Goal: Task Accomplishment & Management: Manage account settings

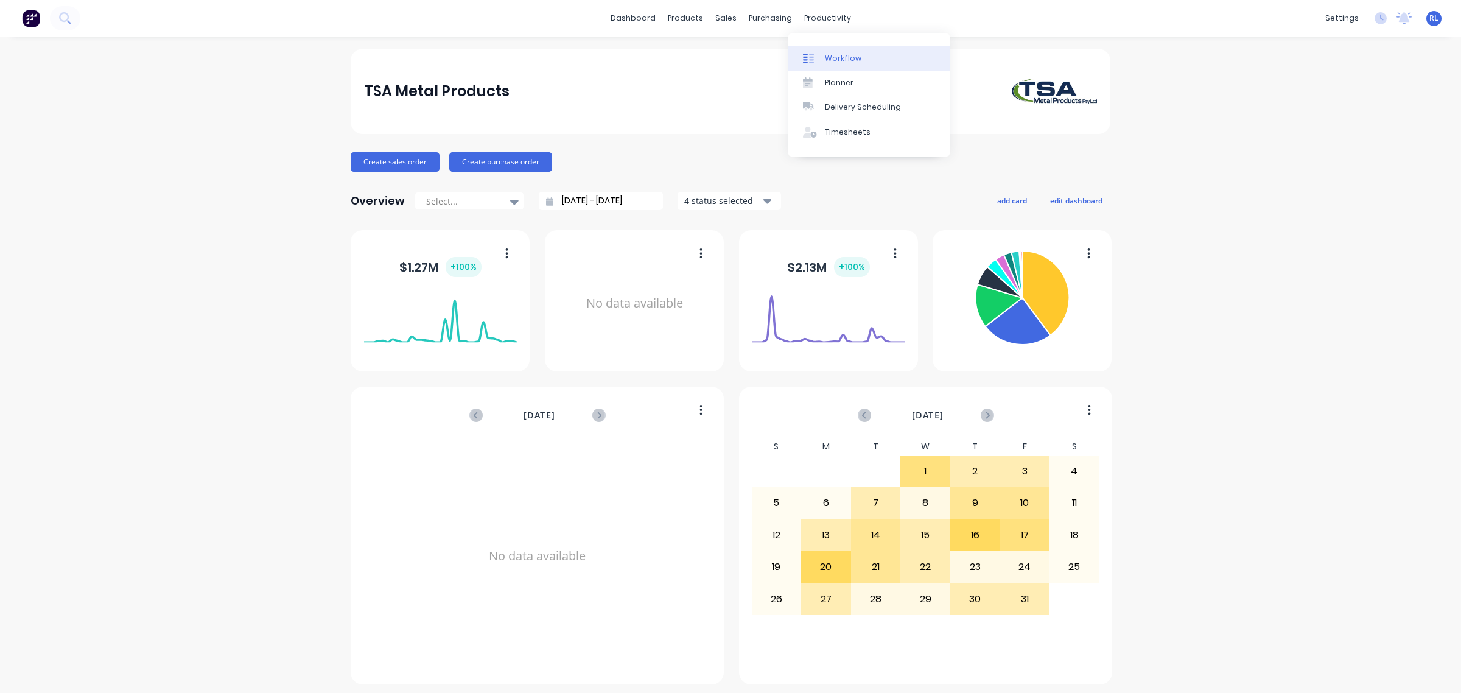
drag, startPoint x: 854, startPoint y: 53, endPoint x: 883, endPoint y: 59, distance: 29.3
click at [854, 53] on div "Workflow" at bounding box center [843, 58] width 37 height 11
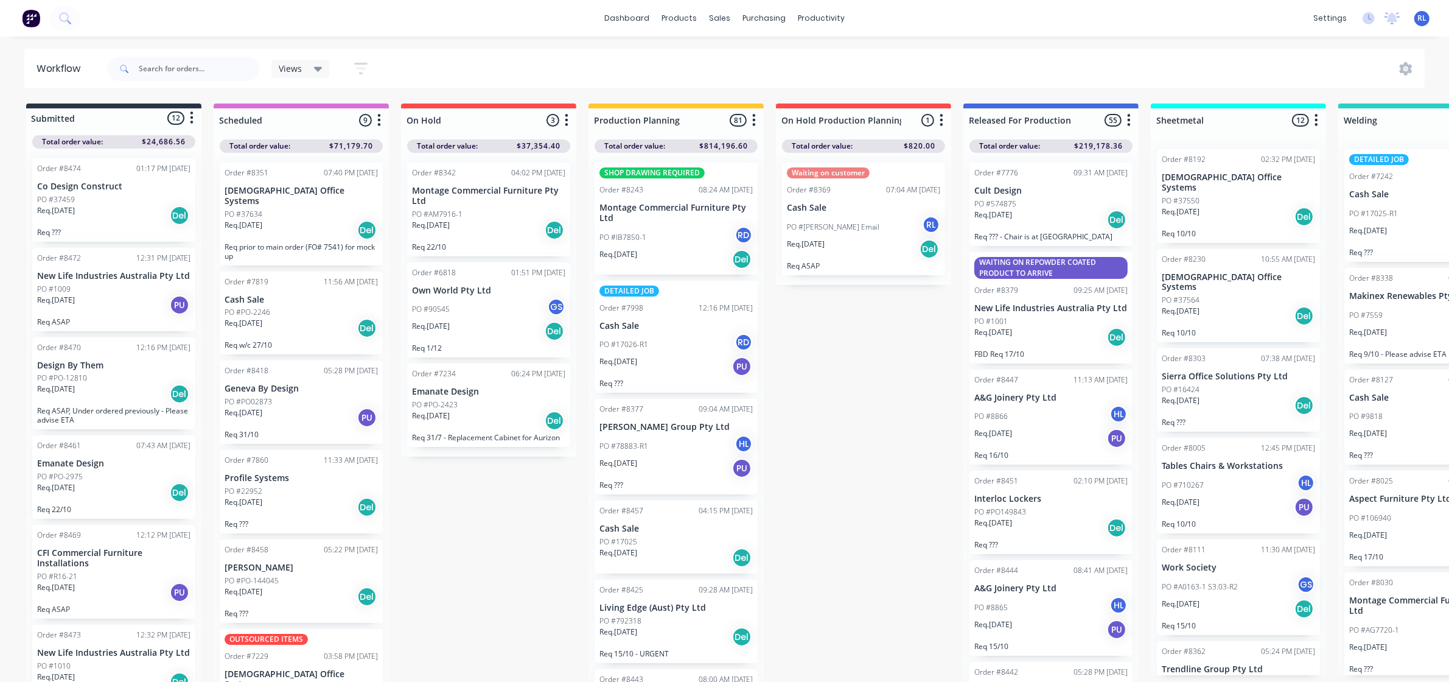
drag, startPoint x: 321, startPoint y: 64, endPoint x: 326, endPoint y: 68, distance: 6.5
click at [321, 64] on icon at bounding box center [318, 68] width 9 height 13
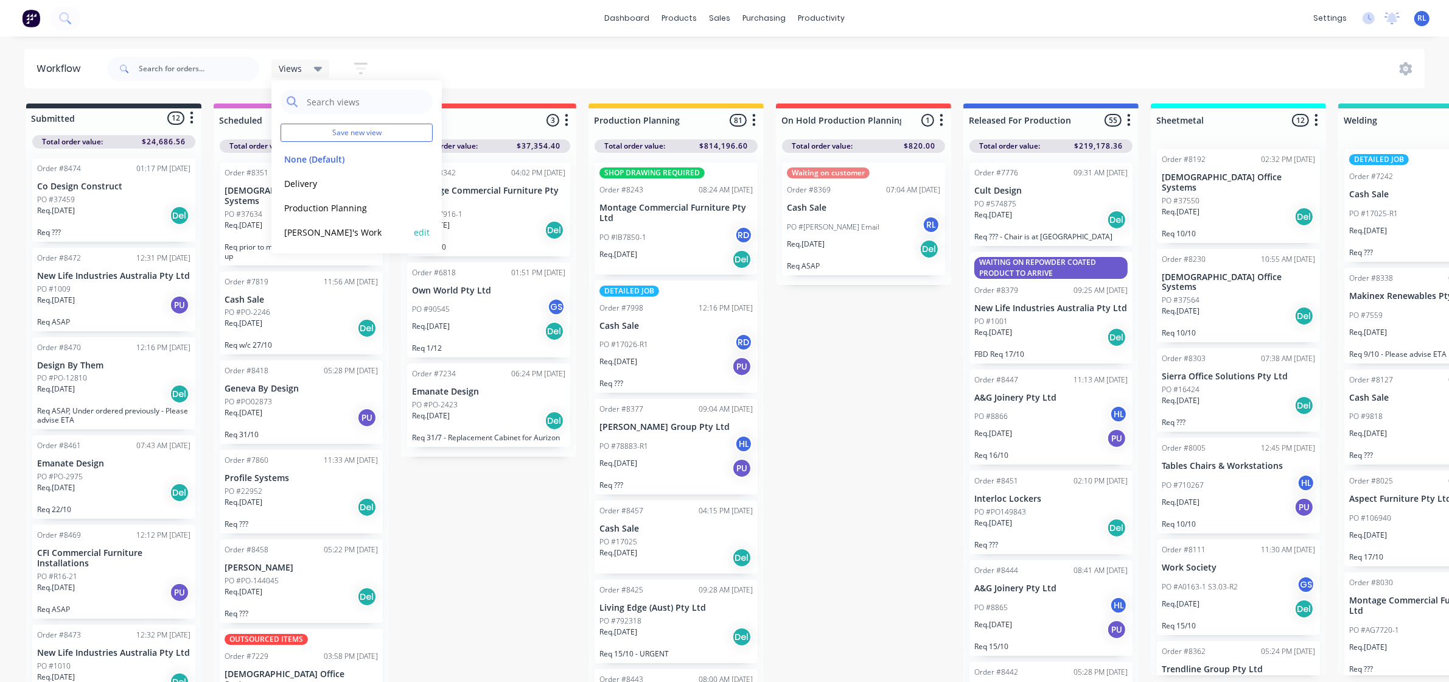
click at [323, 227] on button "[PERSON_NAME]'s Work" at bounding box center [346, 232] width 130 height 14
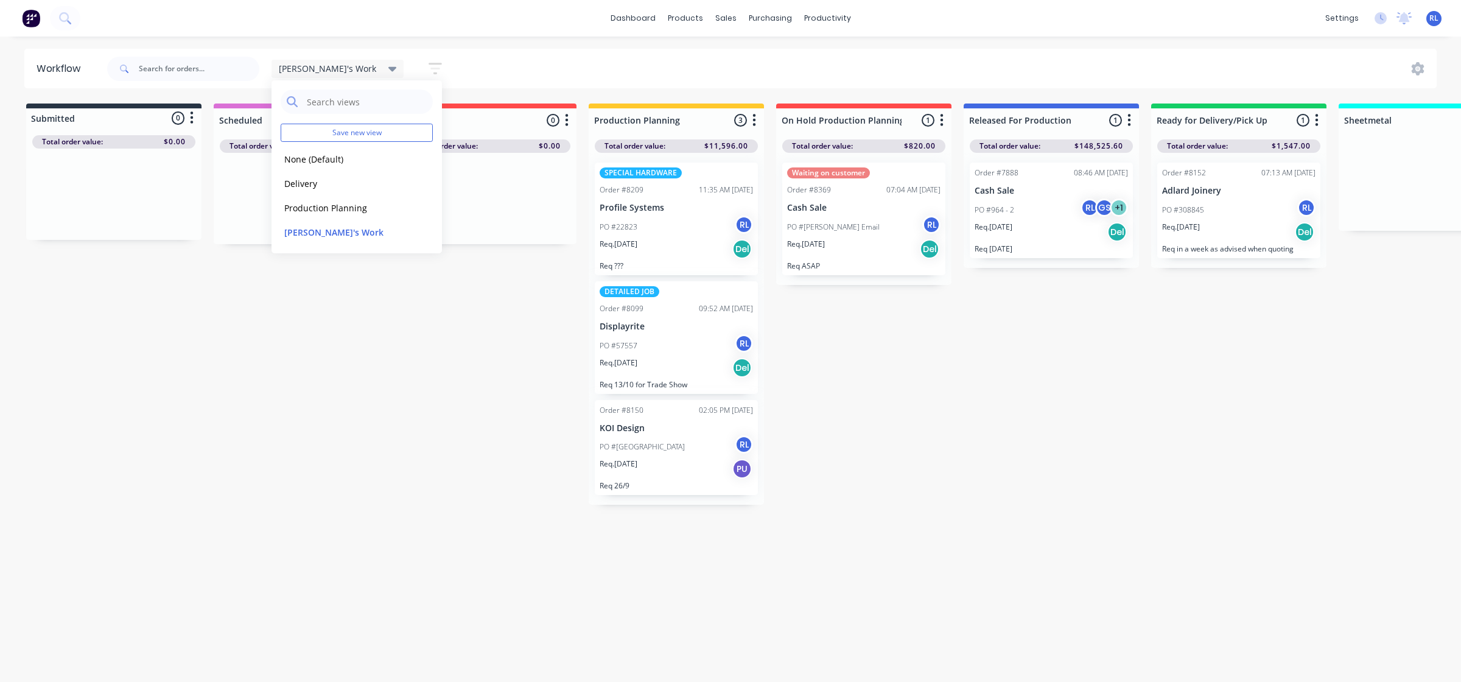
click at [985, 404] on div "Submitted 0 Status colour #273444 hex #273444 Save Cancel Summaries Total order…" at bounding box center [1182, 303] width 2383 height 401
click at [682, 222] on div "PO #22823 RL" at bounding box center [676, 227] width 153 height 23
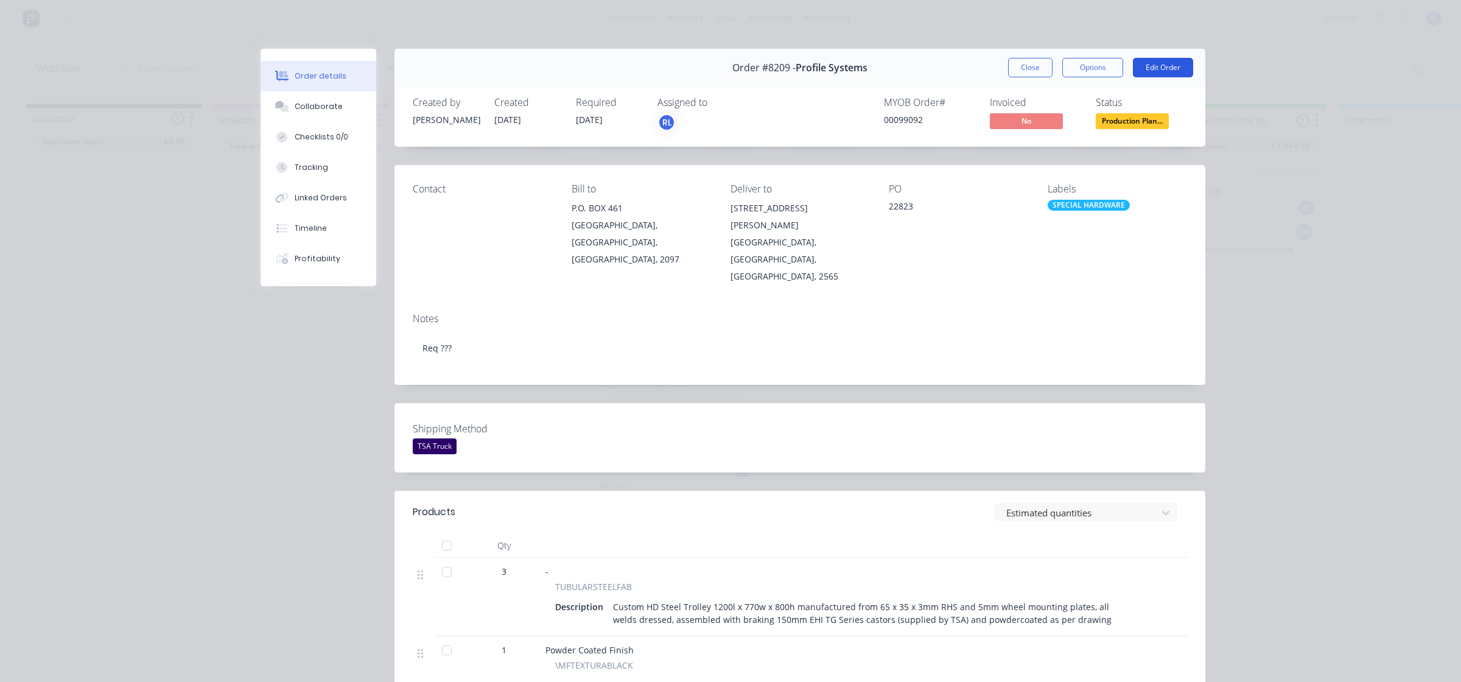
click at [1155, 66] on button "Edit Order" at bounding box center [1163, 67] width 60 height 19
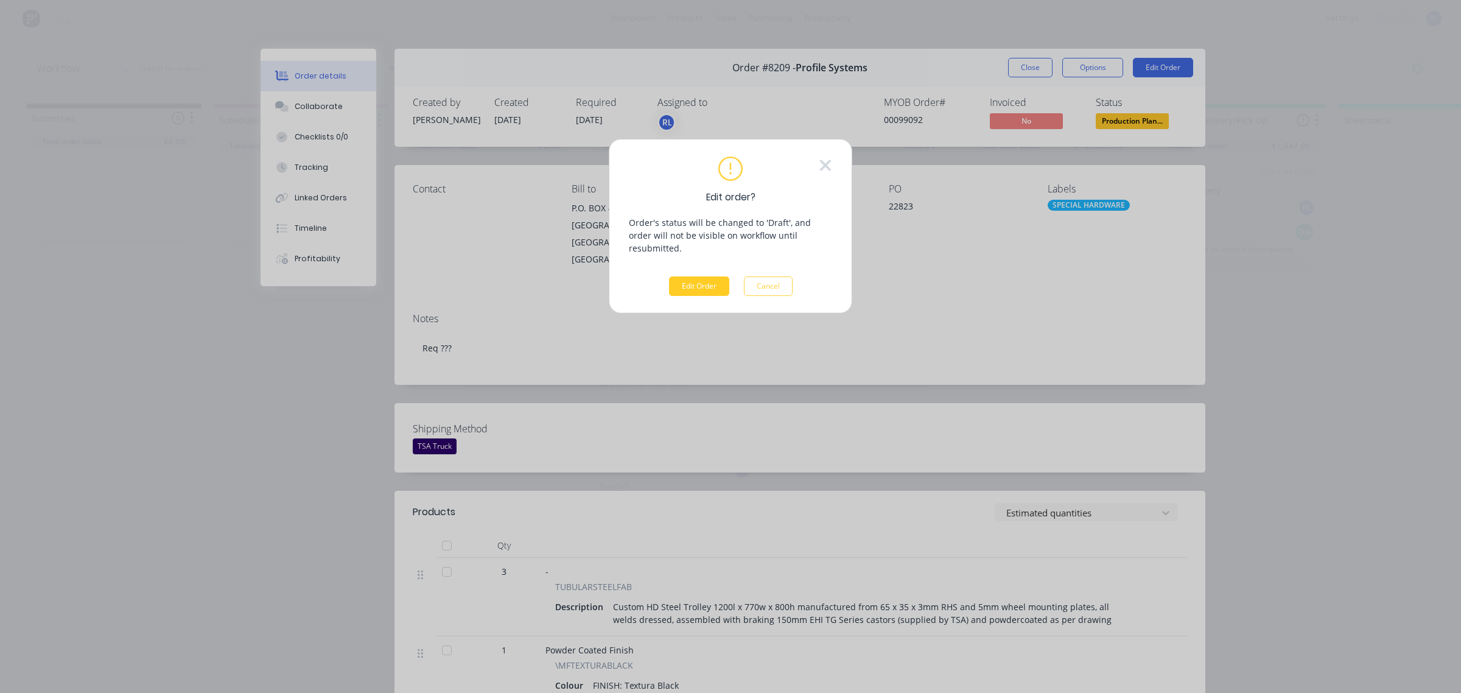
click at [703, 276] on button "Edit Order" at bounding box center [699, 285] width 60 height 19
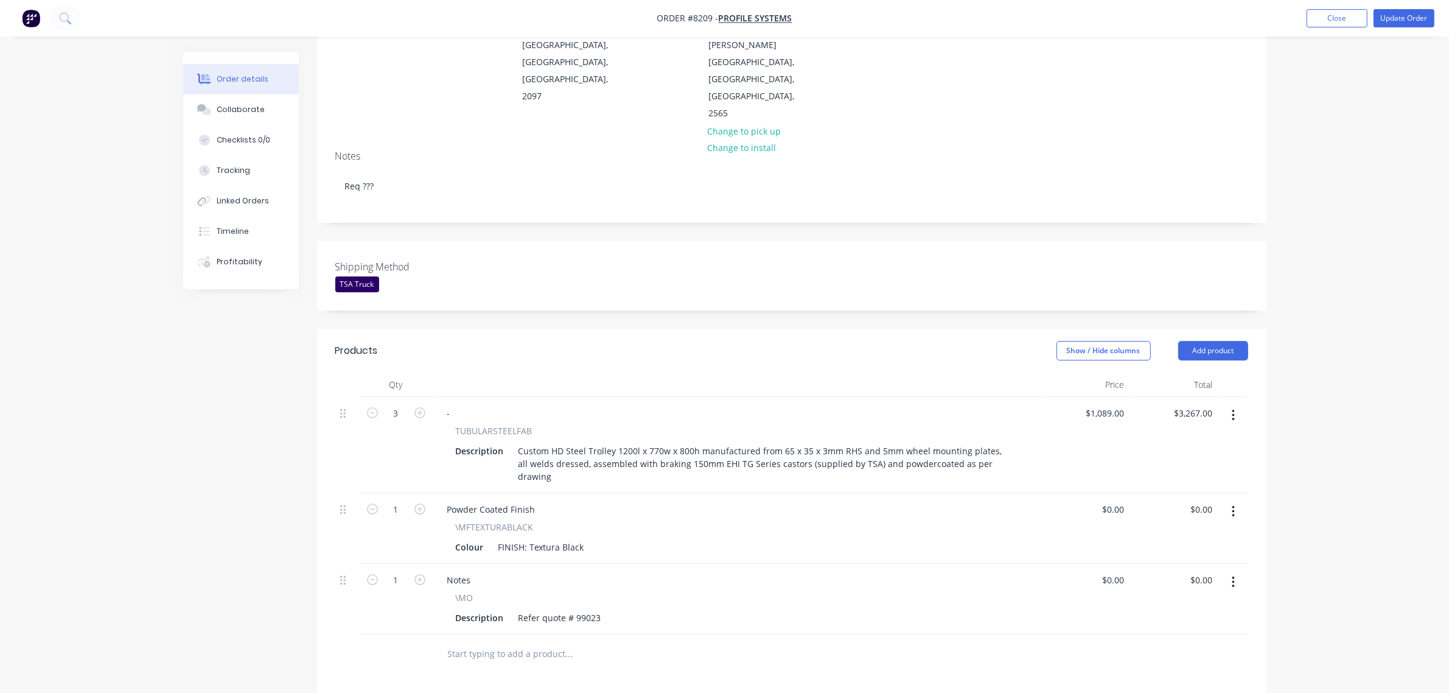
scroll to position [152, 0]
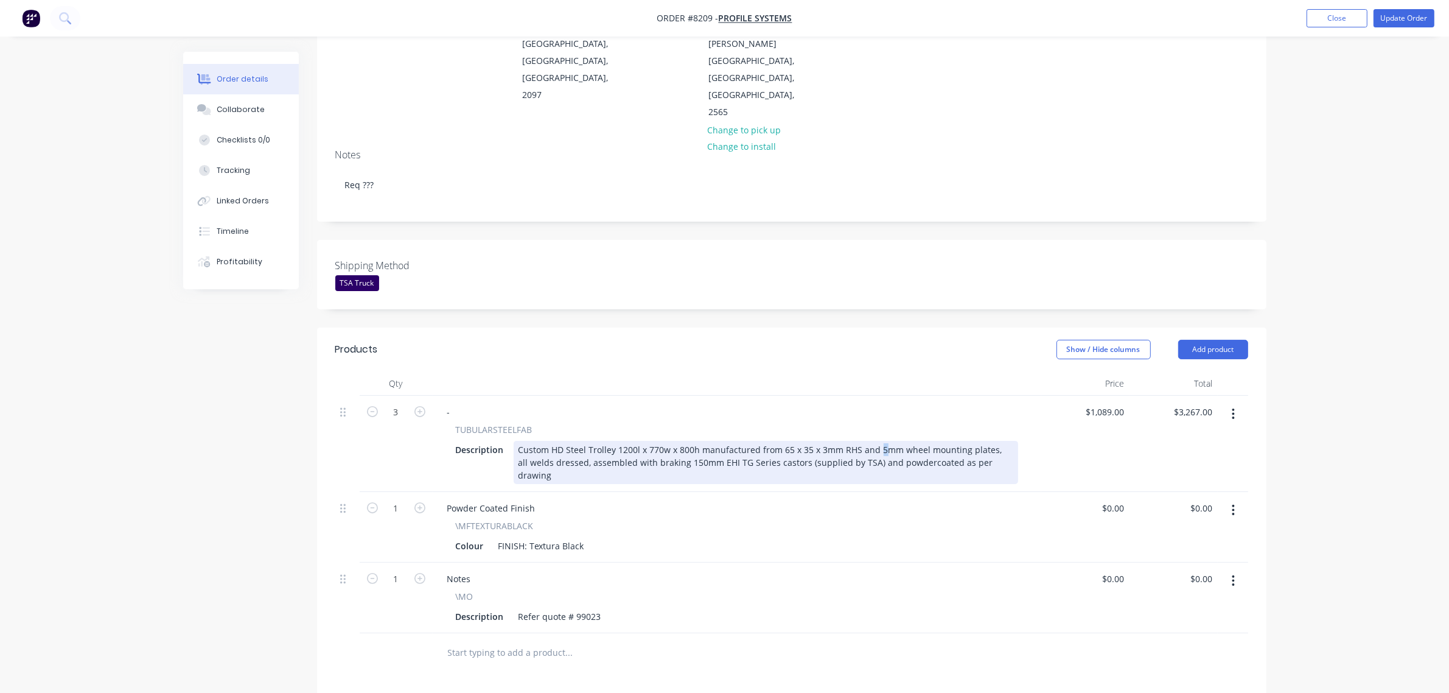
drag, startPoint x: 874, startPoint y: 415, endPoint x: 1023, endPoint y: 452, distance: 153.0
click at [877, 441] on div "Custom HD Steel Trolley 1200l x 770w x 800h manufactured from 65 x 35 x 3mm RHS…" at bounding box center [766, 462] width 505 height 43
click at [913, 441] on div "Custom HD Steel Trolley 1200l x 770w x 800h manufactured from 65 x 35 x 3mm RHS…" at bounding box center [766, 462] width 505 height 43
click at [910, 441] on div "Custom HD Steel Trolley 1200l x 770w x 800h manufactured from 65 x 35 x 3mm RHS…" at bounding box center [766, 462] width 505 height 43
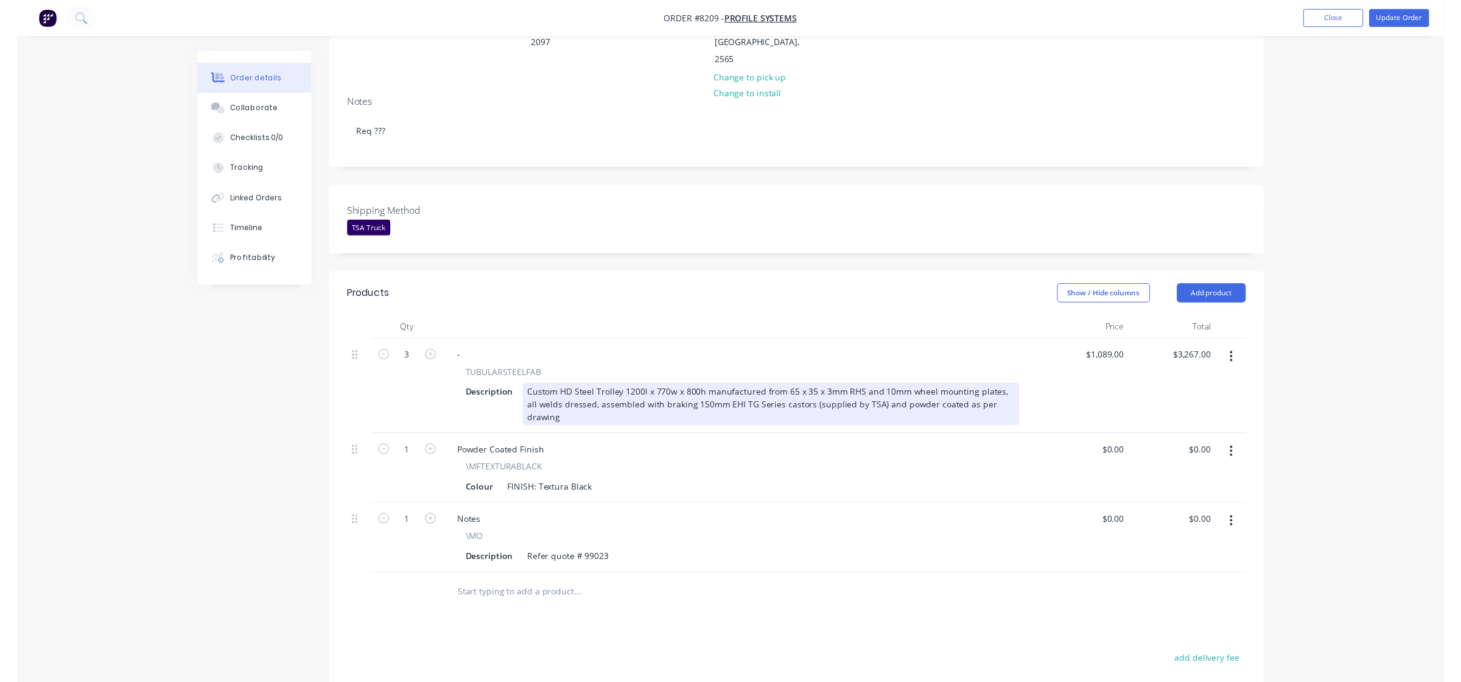
scroll to position [0, 0]
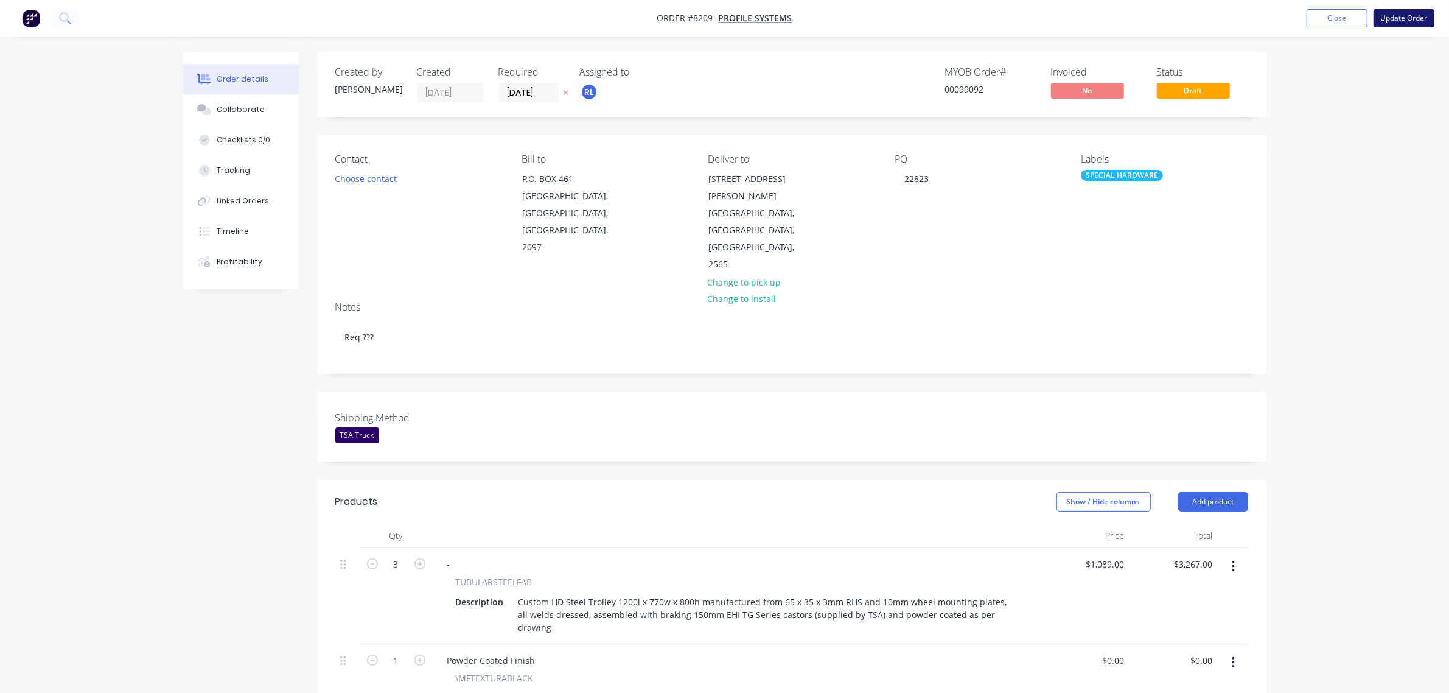
click at [1414, 18] on button "Update Order" at bounding box center [1404, 18] width 61 height 18
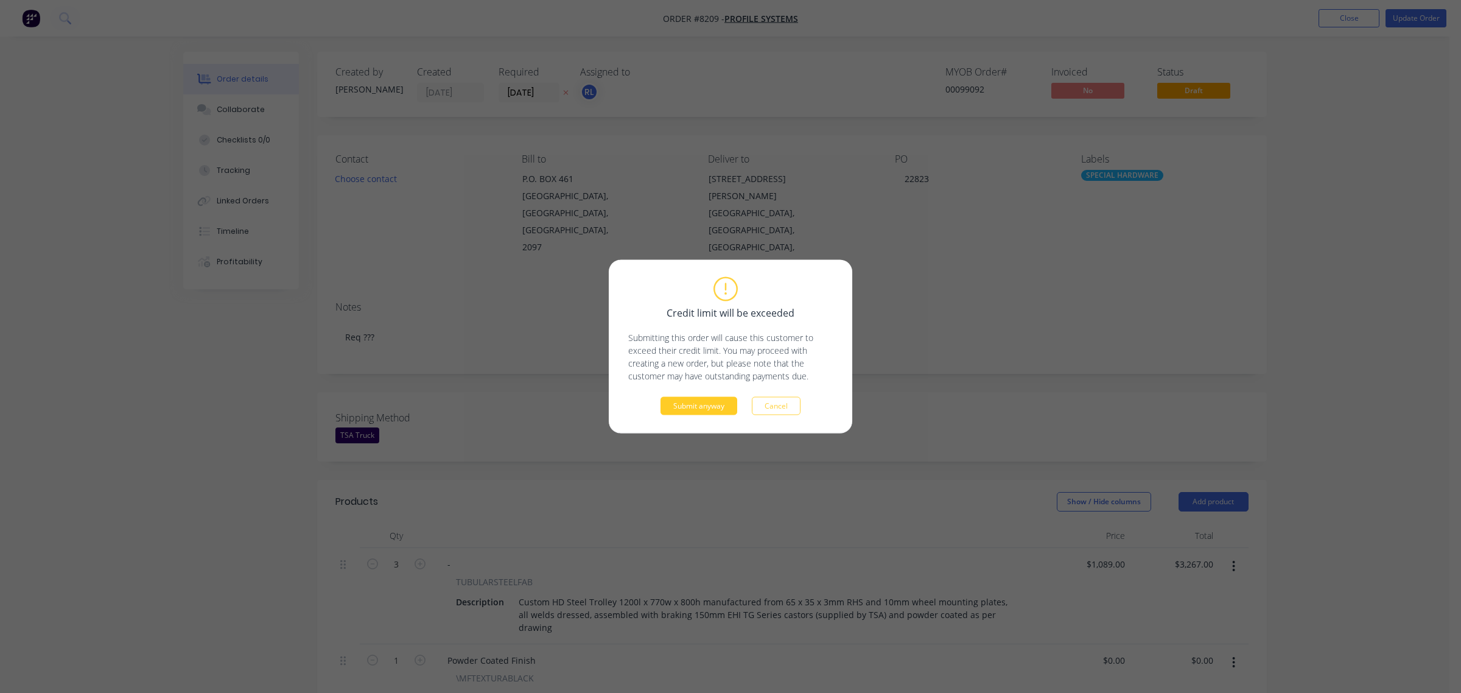
click at [679, 415] on button "Submit anyway" at bounding box center [699, 406] width 77 height 18
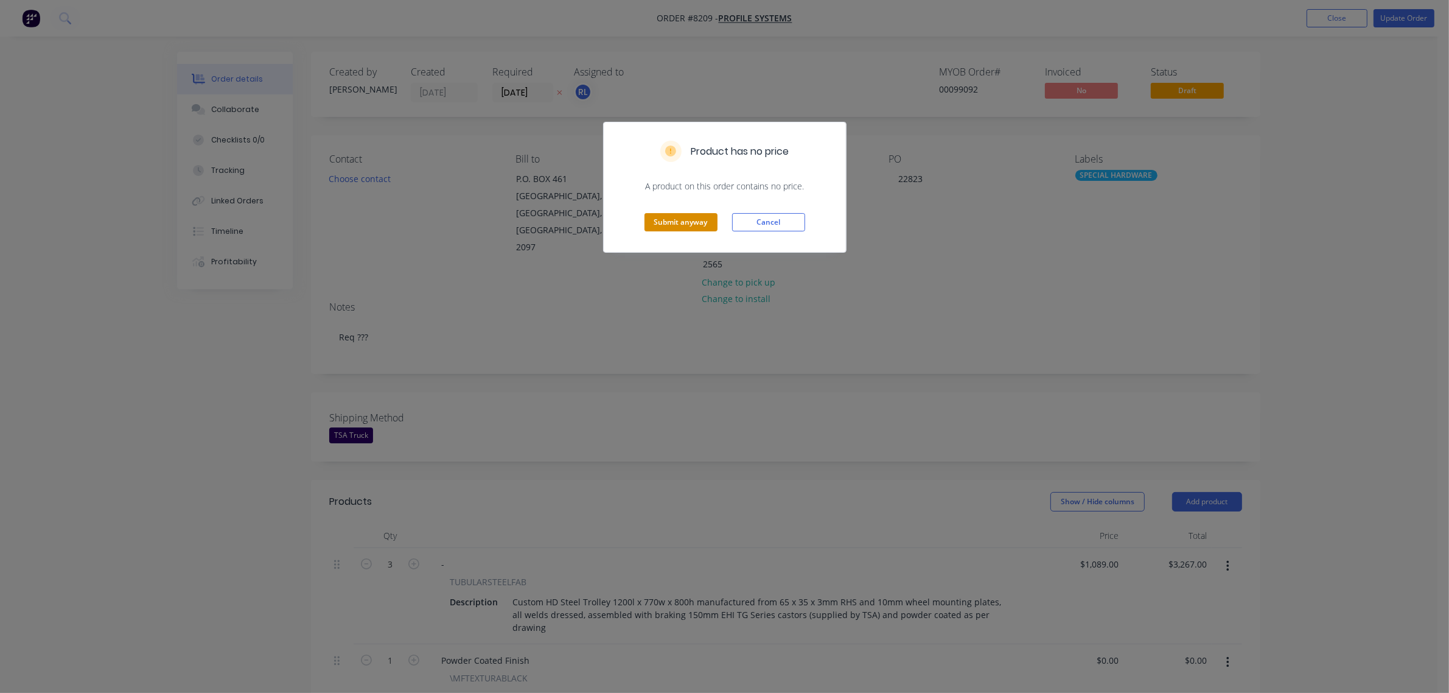
click at [691, 225] on button "Submit anyway" at bounding box center [681, 222] width 73 height 18
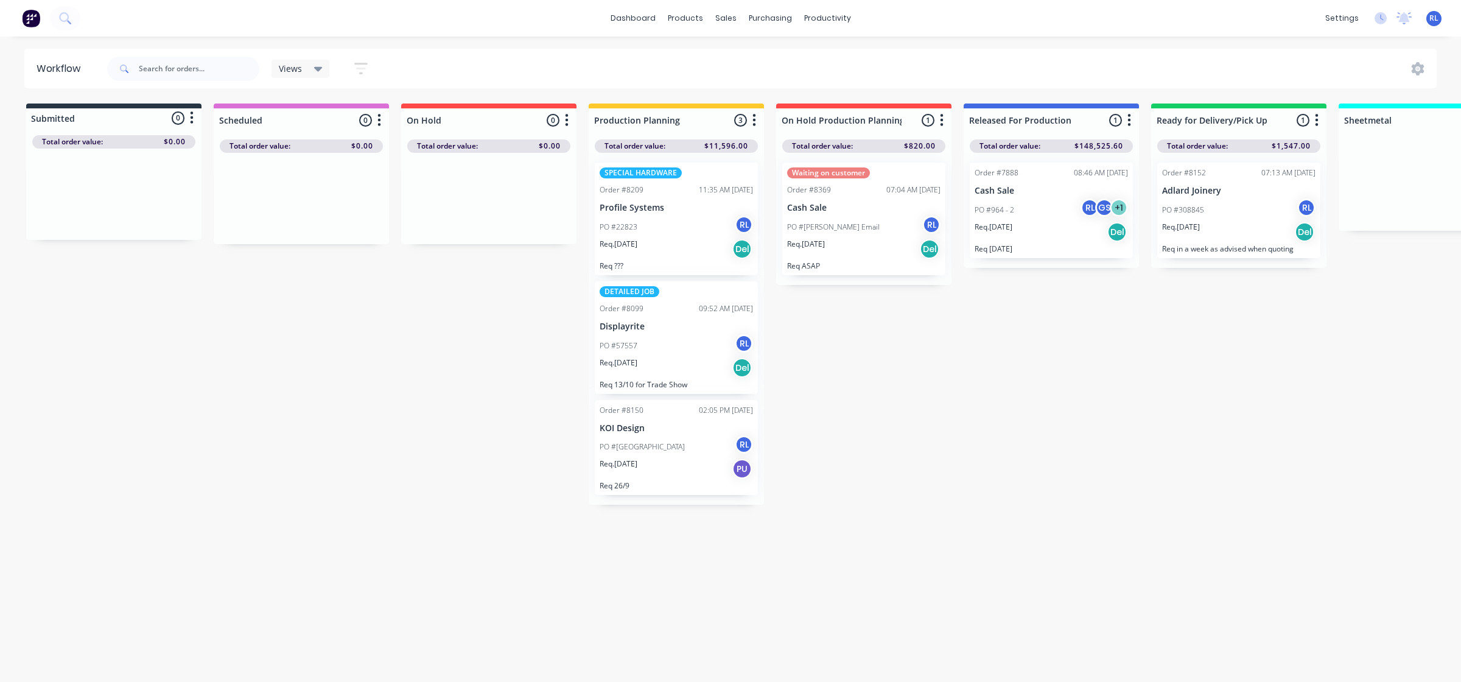
click at [676, 214] on div "SPECIAL HARDWARE Order #8209 11:35 AM [DATE] Profile Systems PO #22823 RL Req. …" at bounding box center [676, 219] width 163 height 113
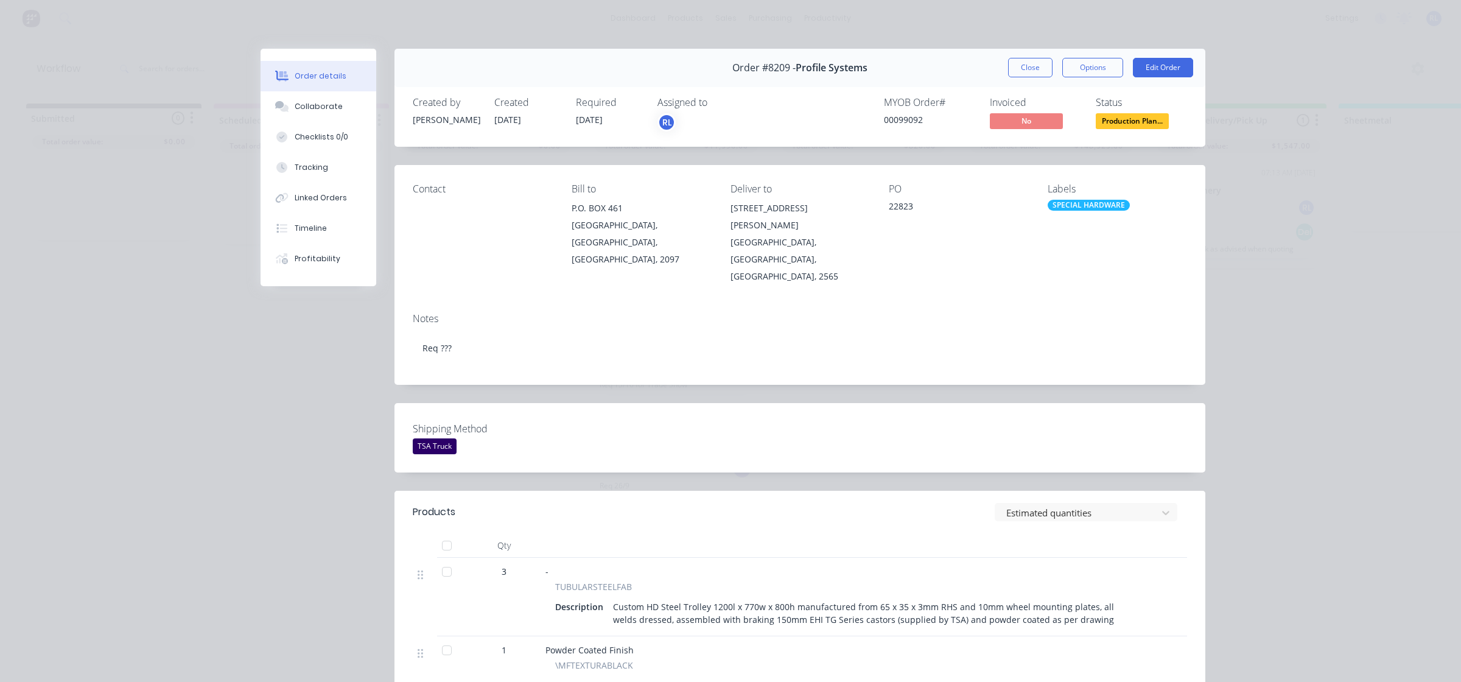
click at [1139, 122] on span "Production Plan..." at bounding box center [1132, 120] width 73 height 15
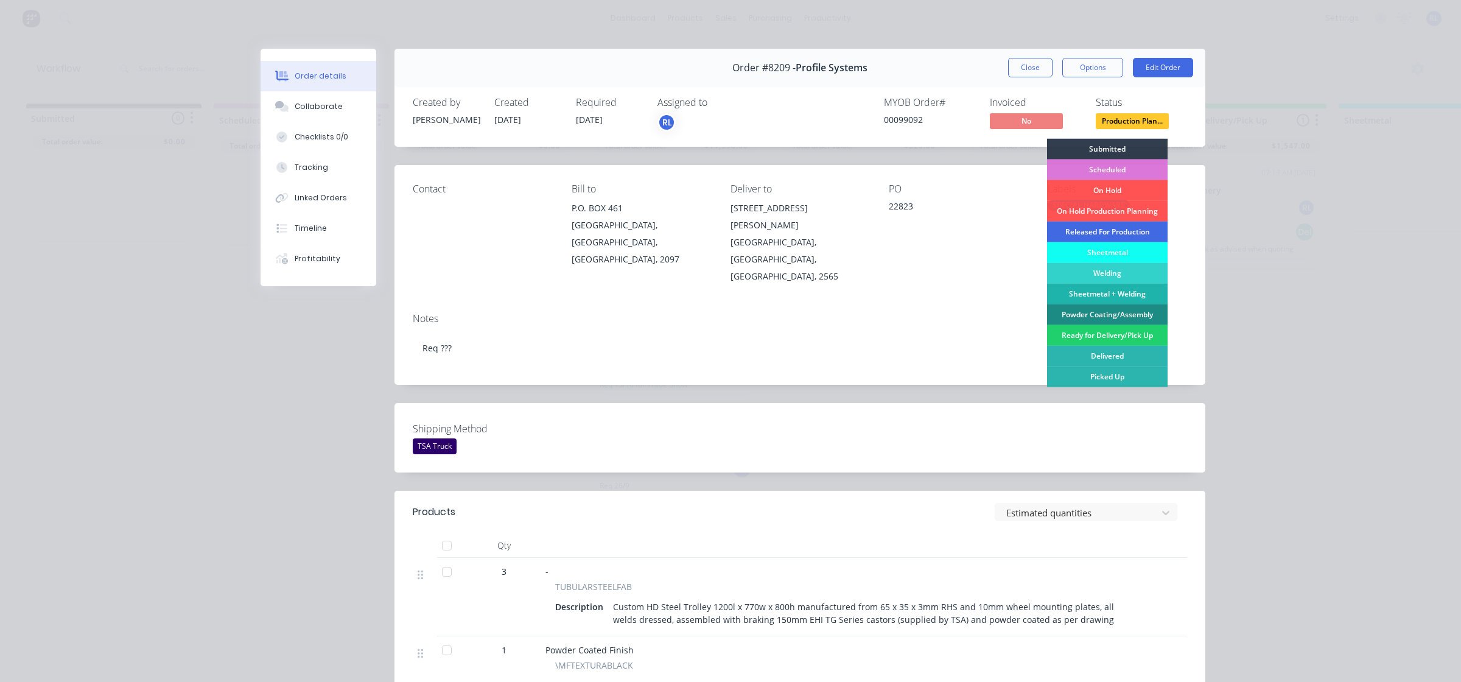
click at [1115, 233] on div "Released For Production" at bounding box center [1107, 232] width 121 height 21
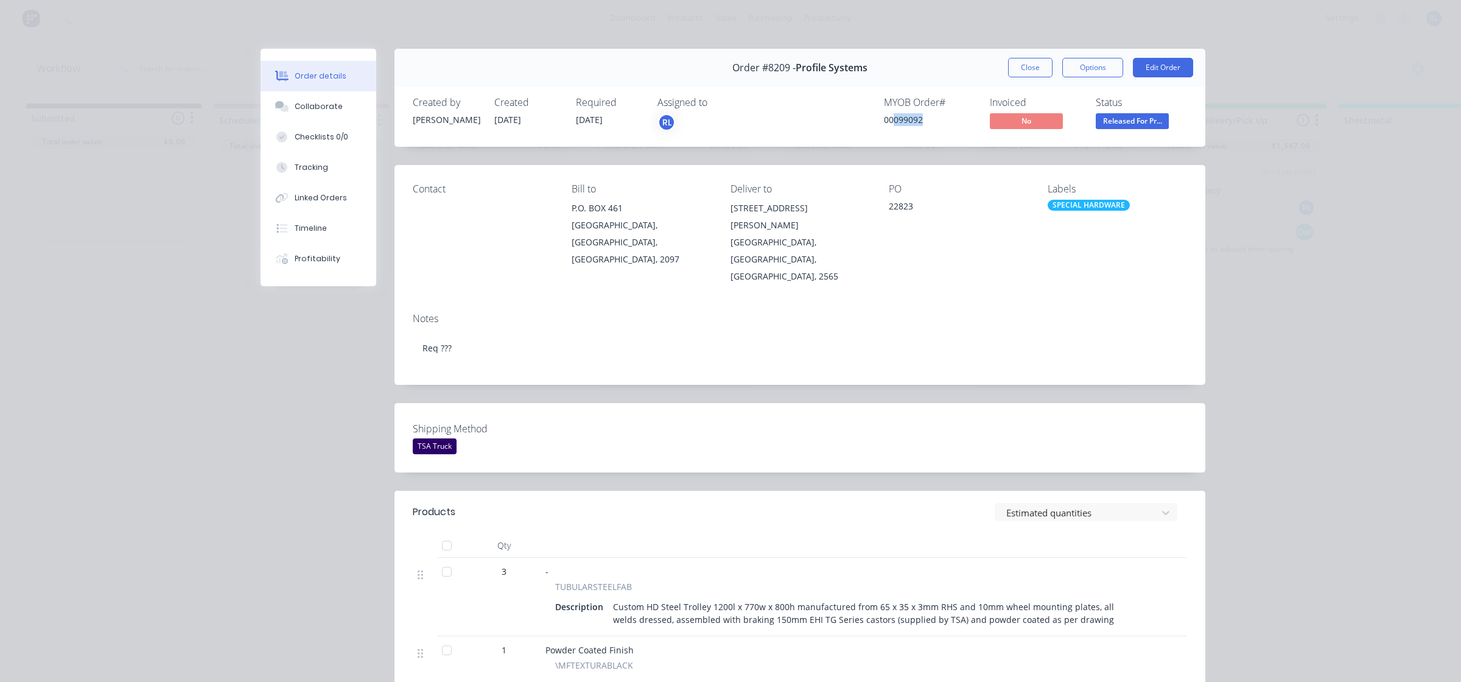
drag, startPoint x: 890, startPoint y: 119, endPoint x: 925, endPoint y: 119, distance: 35.3
click at [925, 119] on div "00099092" at bounding box center [929, 119] width 91 height 13
drag, startPoint x: 923, startPoint y: 119, endPoint x: 908, endPoint y: 121, distance: 15.3
click at [922, 119] on div "00099092" at bounding box center [929, 119] width 91 height 13
click at [895, 120] on div "00099092" at bounding box center [929, 119] width 91 height 13
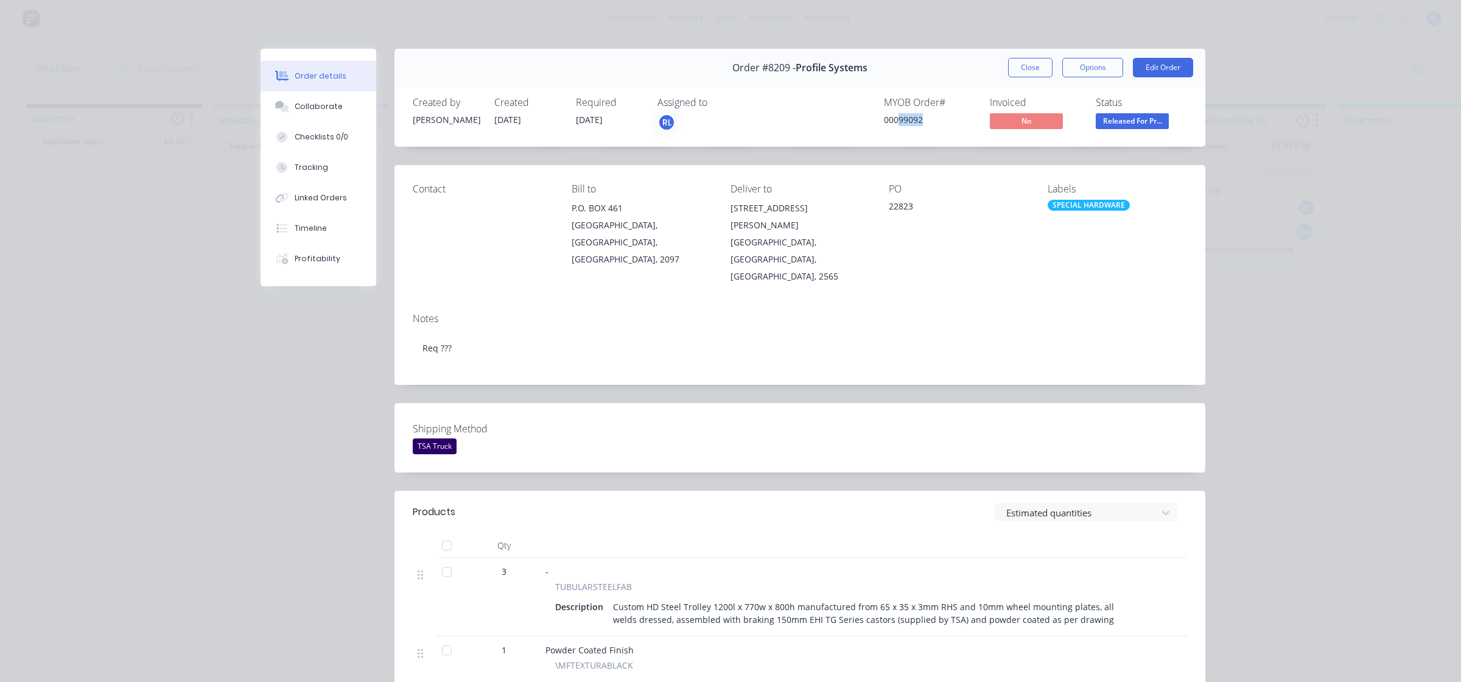
drag, startPoint x: 892, startPoint y: 119, endPoint x: 936, endPoint y: 117, distance: 43.8
click at [936, 117] on div "00099092" at bounding box center [929, 119] width 91 height 13
copy div "99092"
